Goal: Task Accomplishment & Management: Manage account settings

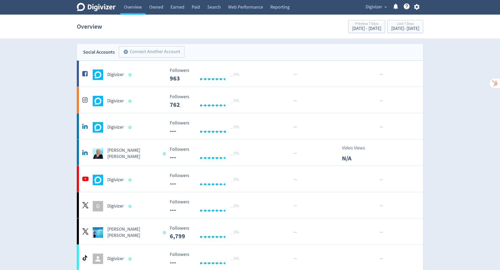
click at [418, 8] on icon "button" at bounding box center [416, 7] width 5 height 6
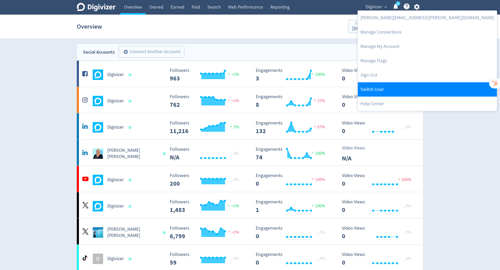
click at [403, 86] on link "Switch User" at bounding box center [427, 89] width 139 height 14
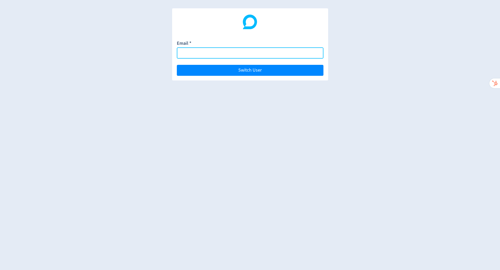
click at [221, 54] on input "Email *" at bounding box center [250, 52] width 147 height 11
paste input "[PERSON_NAME][EMAIL_ADDRESS][DOMAIN_NAME]"
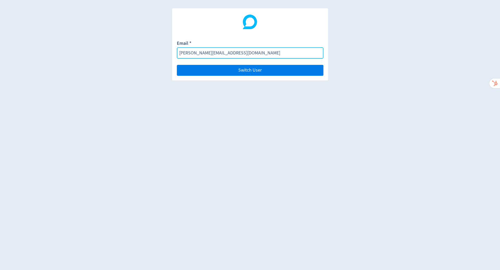
type input "[PERSON_NAME][EMAIL_ADDRESS][DOMAIN_NAME]"
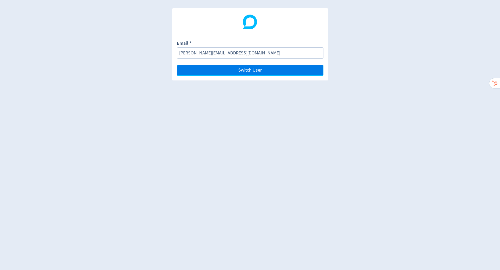
click at [268, 70] on button "Switch User" at bounding box center [250, 70] width 147 height 11
